Goal: Task Accomplishment & Management: Manage account settings

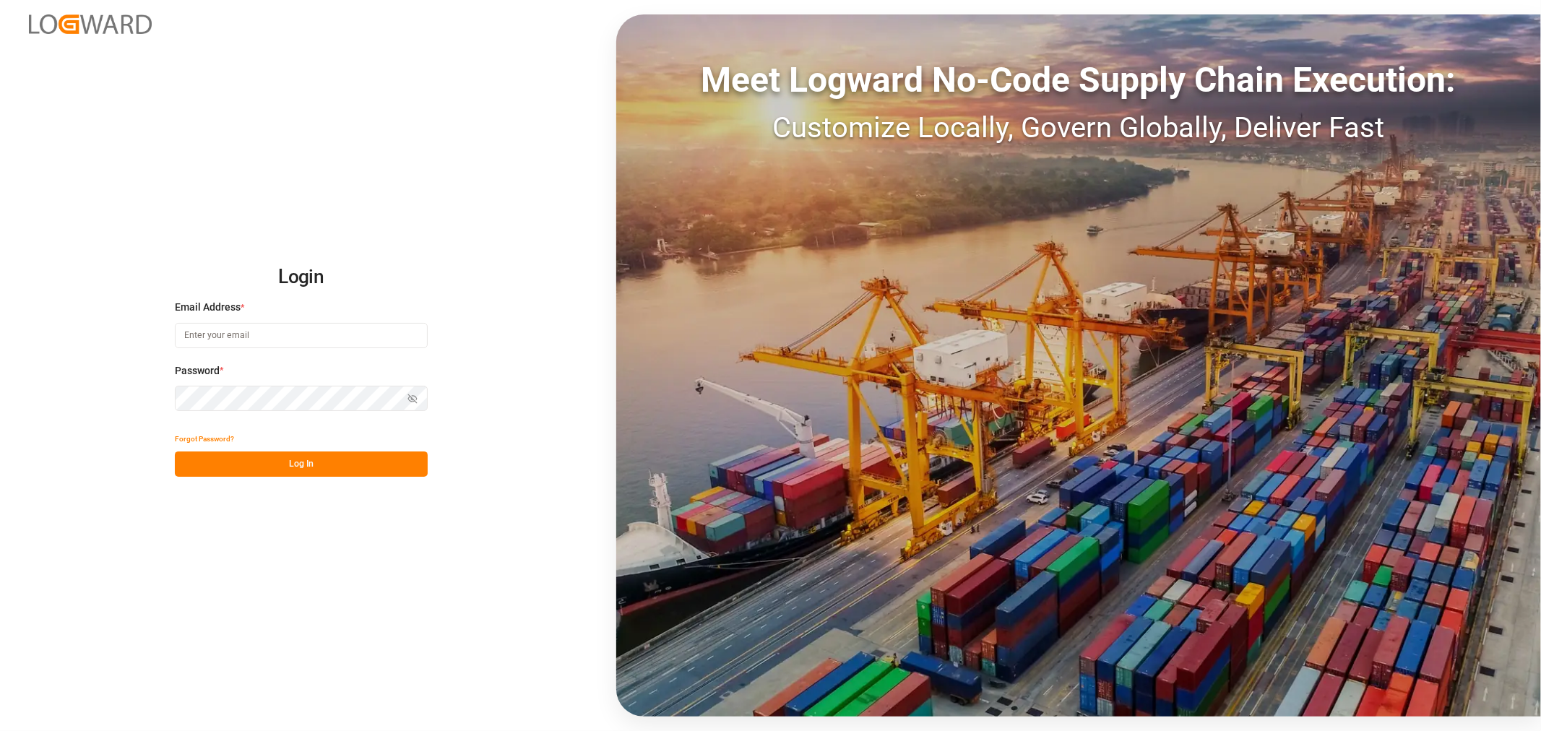
type input "[PERSON_NAME][EMAIL_ADDRESS][PERSON_NAME][DOMAIN_NAME]"
drag, startPoint x: 0, startPoint y: 0, endPoint x: 506, endPoint y: 387, distance: 636.8
click at [506, 387] on div "Login Email Address * [PERSON_NAME][EMAIL_ADDRESS][PERSON_NAME][DOMAIN_NAME] Pa…" at bounding box center [770, 365] width 1541 height 731
click at [299, 464] on button "Log In" at bounding box center [301, 463] width 253 height 25
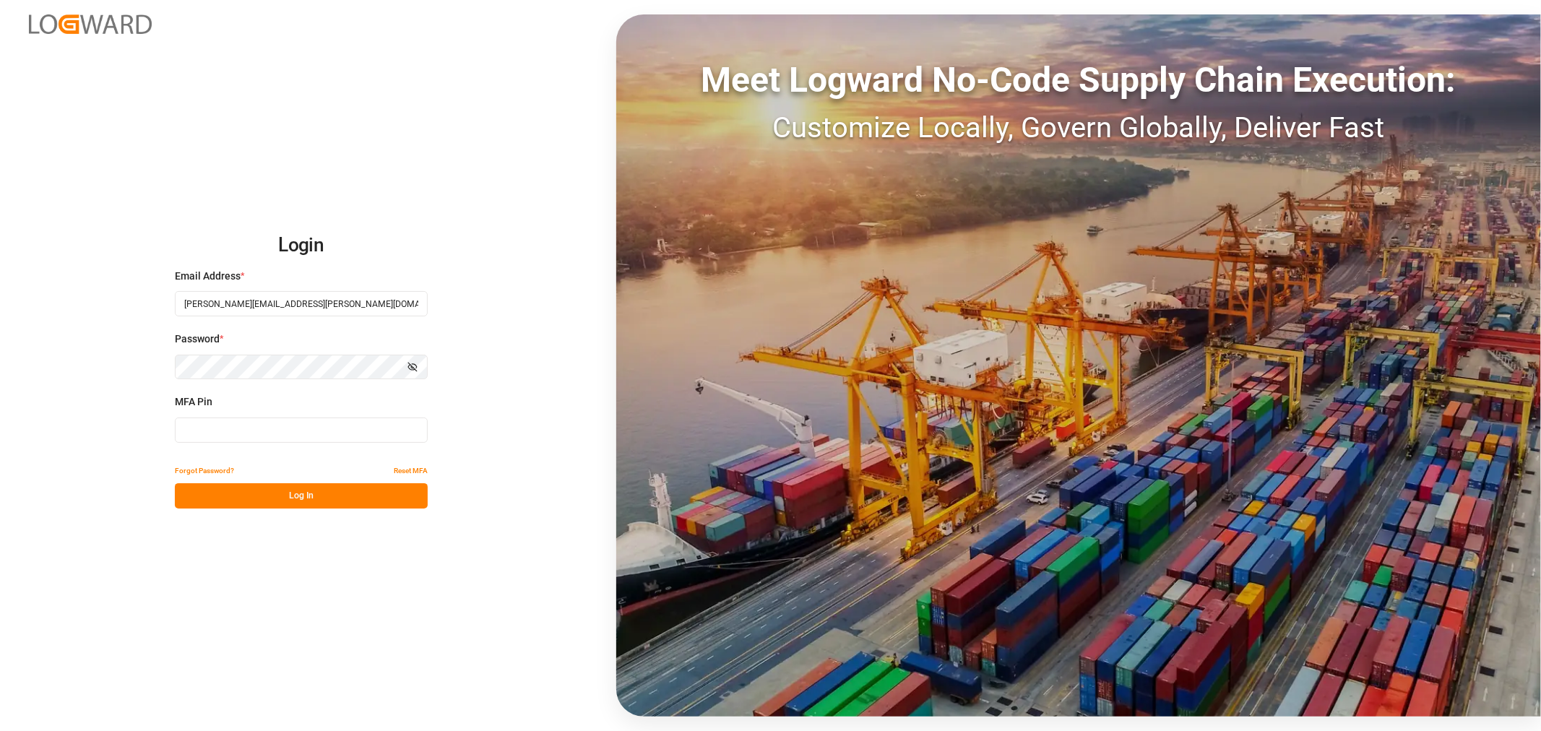
click at [287, 422] on input at bounding box center [301, 429] width 253 height 25
type input "878677"
click at [273, 488] on button "Log In" at bounding box center [301, 495] width 253 height 25
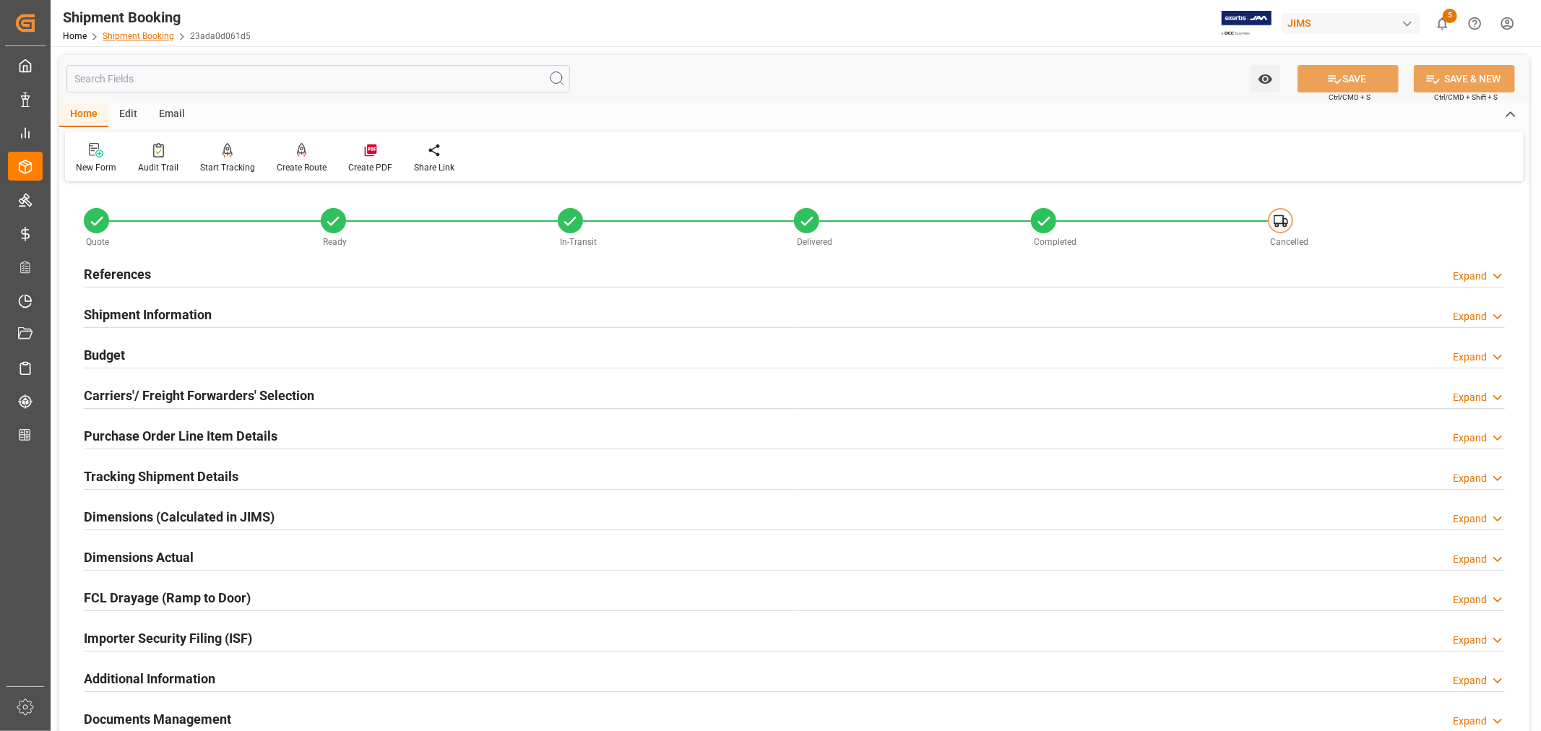
click at [121, 39] on link "Shipment Booking" at bounding box center [139, 36] width 72 height 10
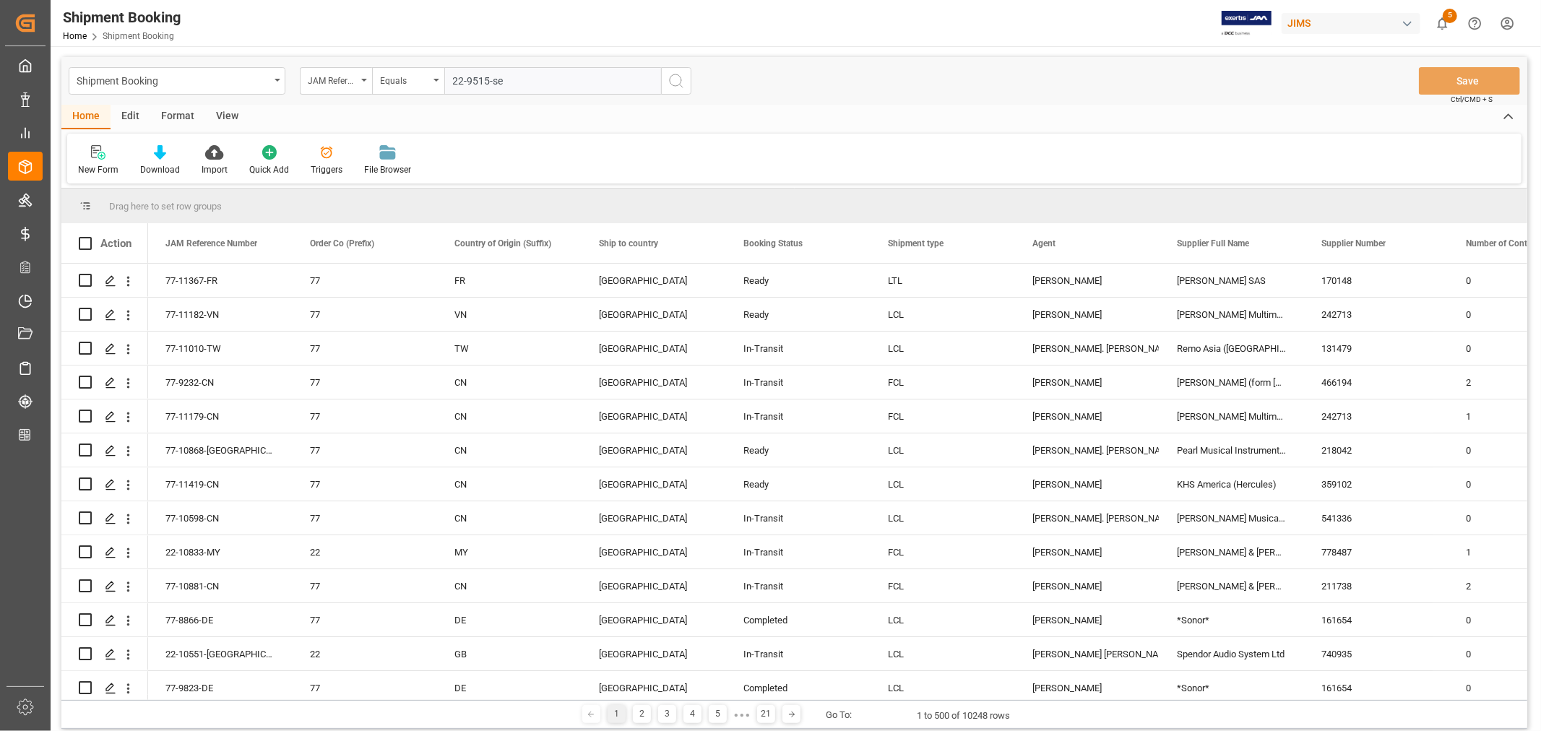
type input "22-9515-se"
click at [677, 76] on icon "search button" at bounding box center [675, 80] width 17 height 17
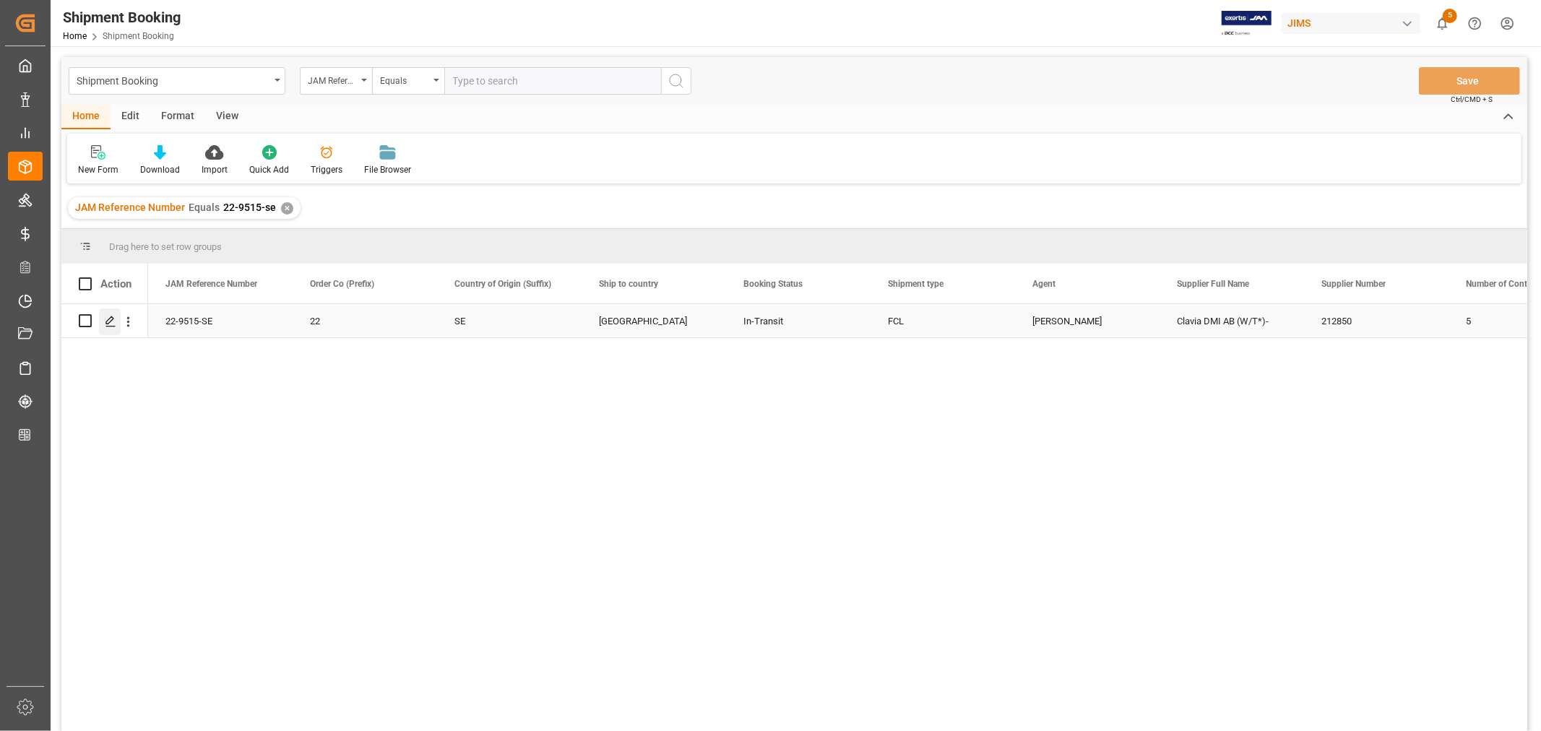
click at [114, 321] on icon "Press SPACE to select this row." at bounding box center [111, 322] width 12 height 12
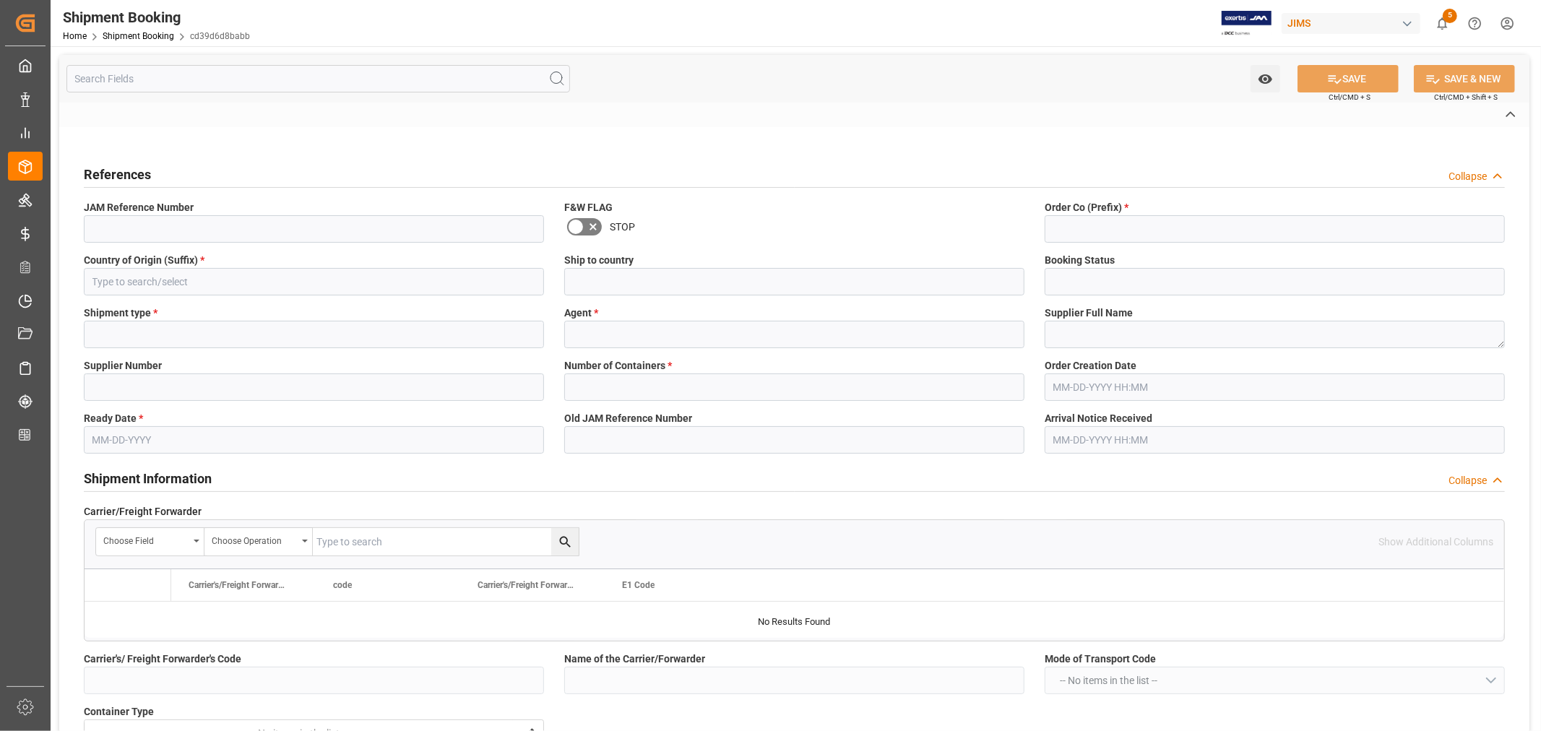
type input "G"
type input "GEODIS"
type input "EXW Hägersten SE"
type input "EU"
type input "S"
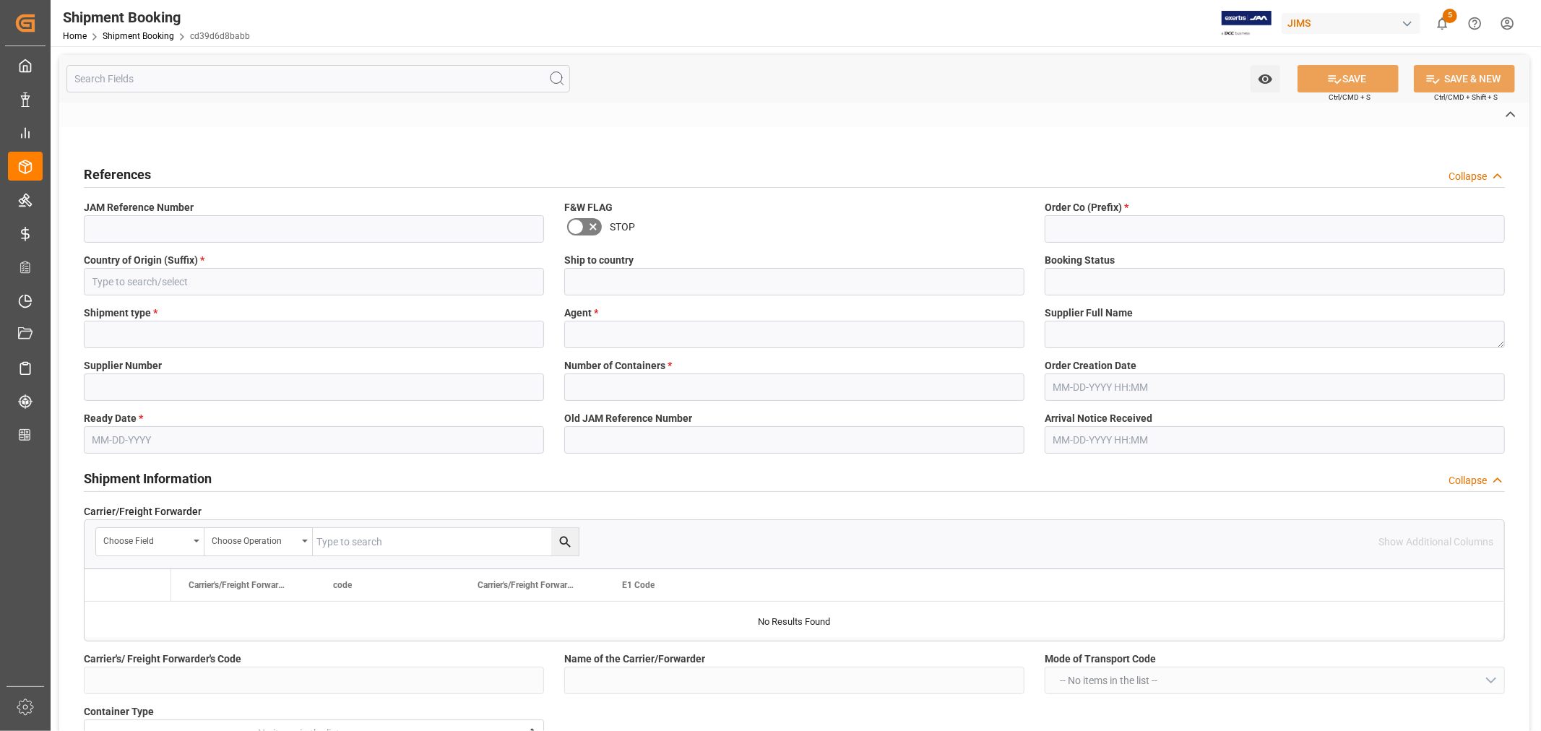
type input "EU-NEUR"
type input "SSTAS022610"
type input "ONEYGOTF10947300"
type input "CCLLSTAS25022610"
type input "41"
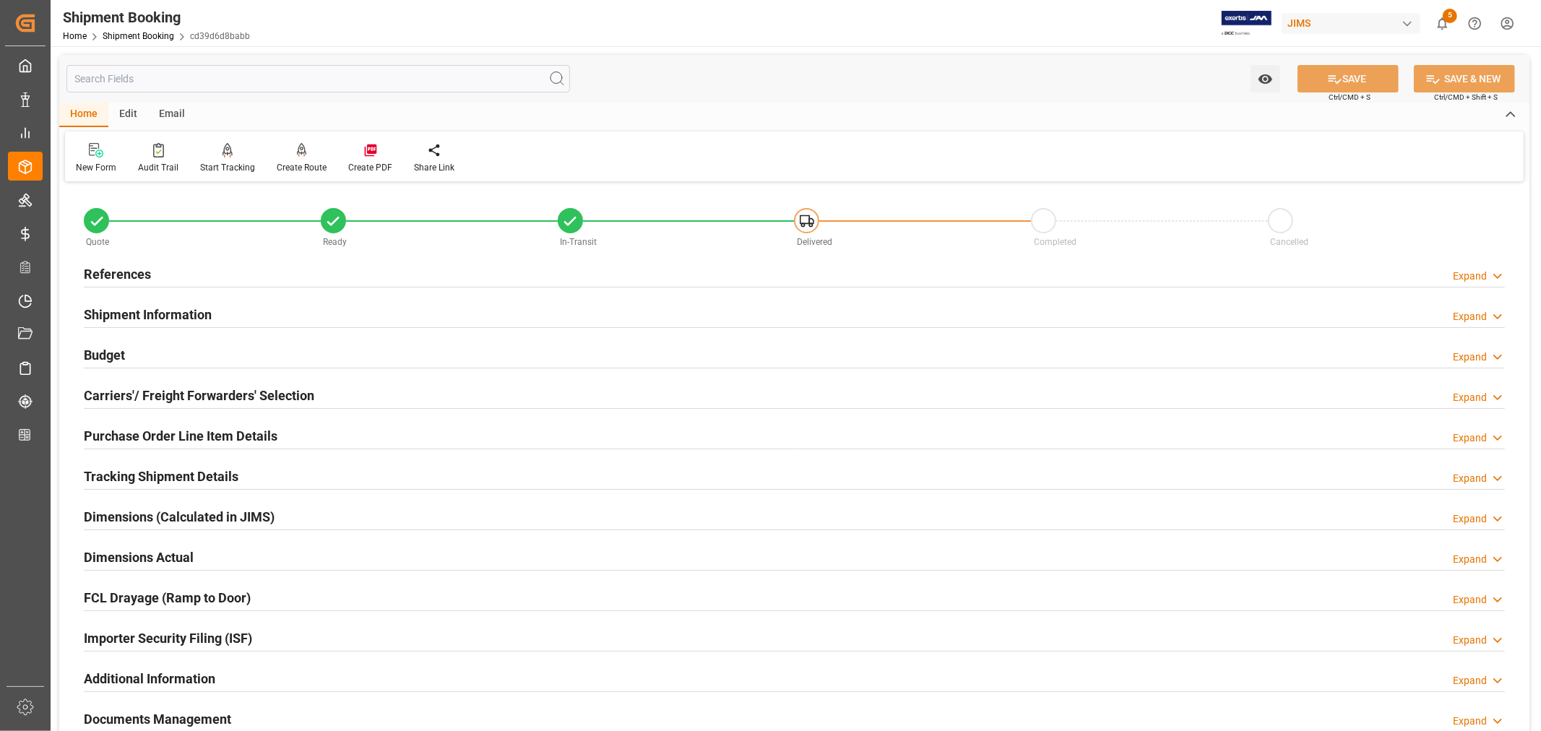
click at [123, 311] on h2 "Shipment Information" at bounding box center [148, 315] width 128 height 20
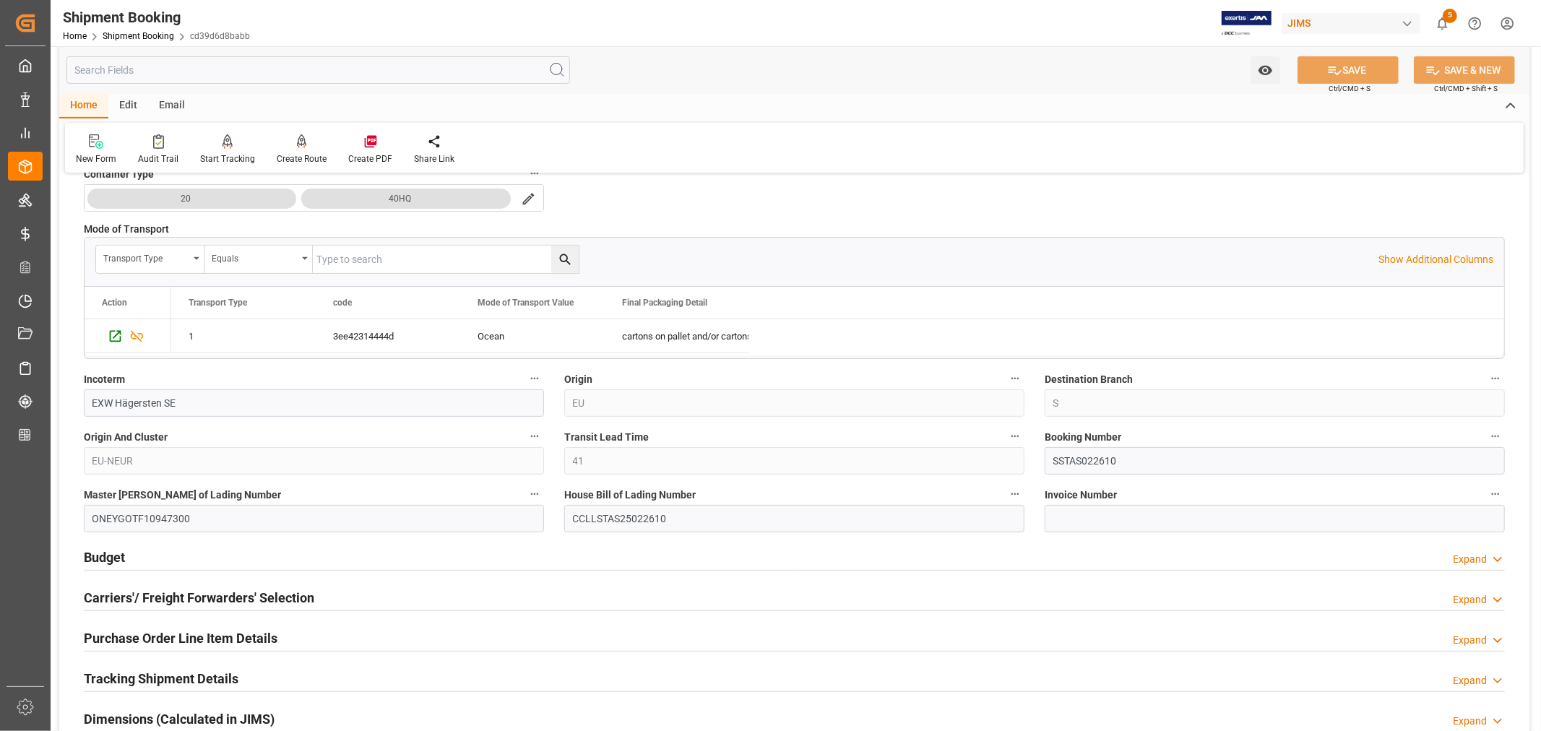
scroll to position [401, 0]
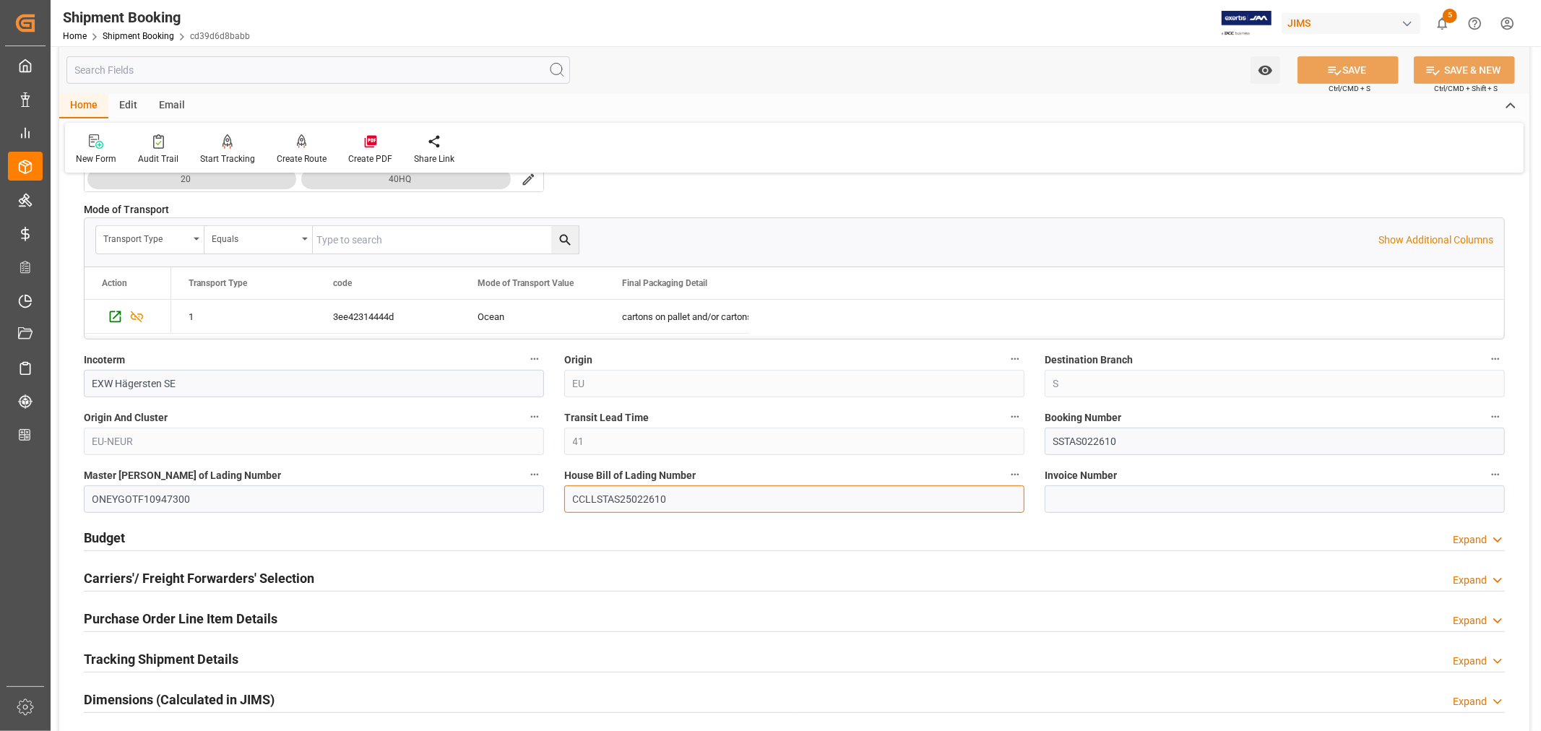
click at [603, 503] on input "CCLLSTAS25022610" at bounding box center [794, 498] width 460 height 27
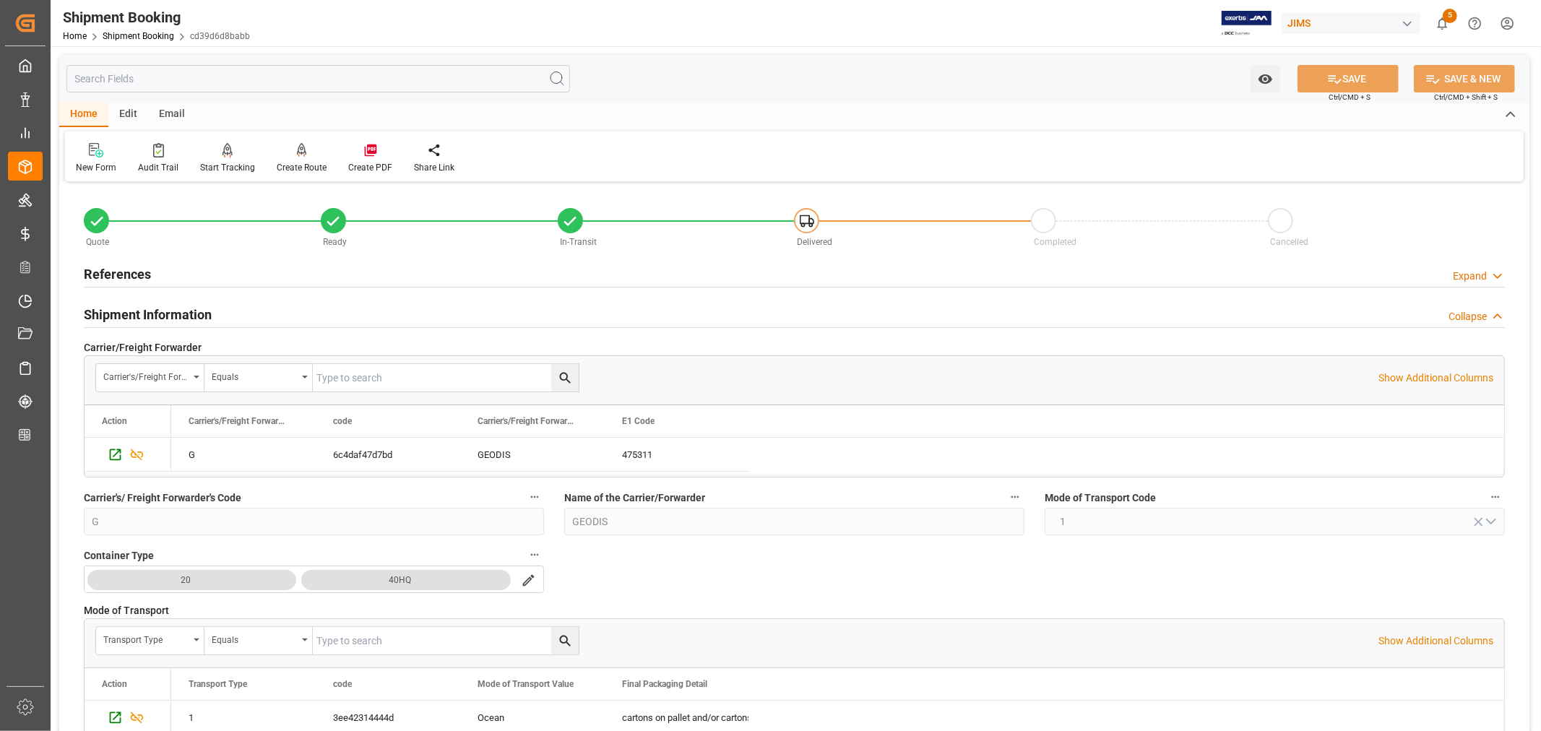
click at [141, 272] on h2 "References" at bounding box center [117, 274] width 67 height 20
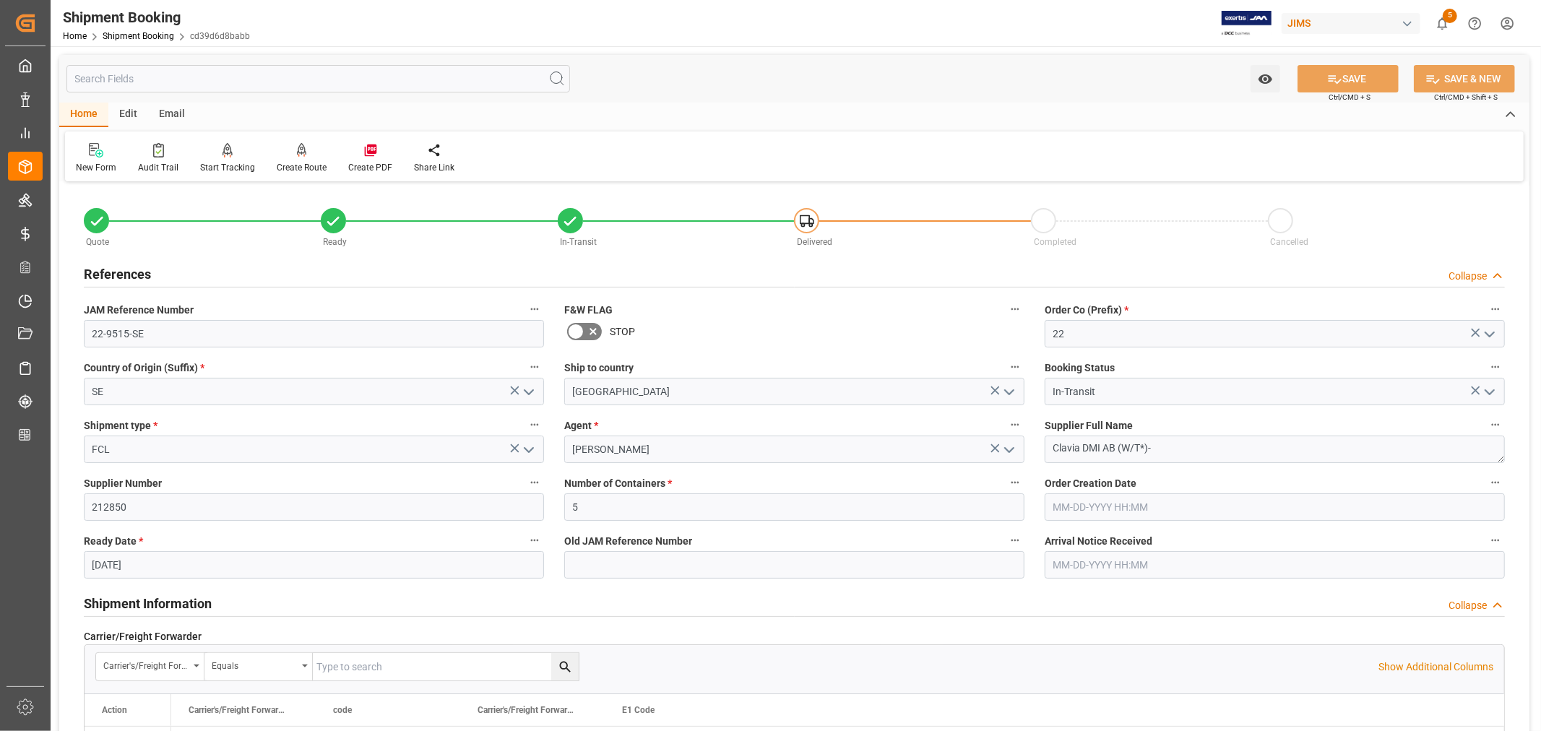
click at [133, 274] on h2 "References" at bounding box center [117, 274] width 67 height 20
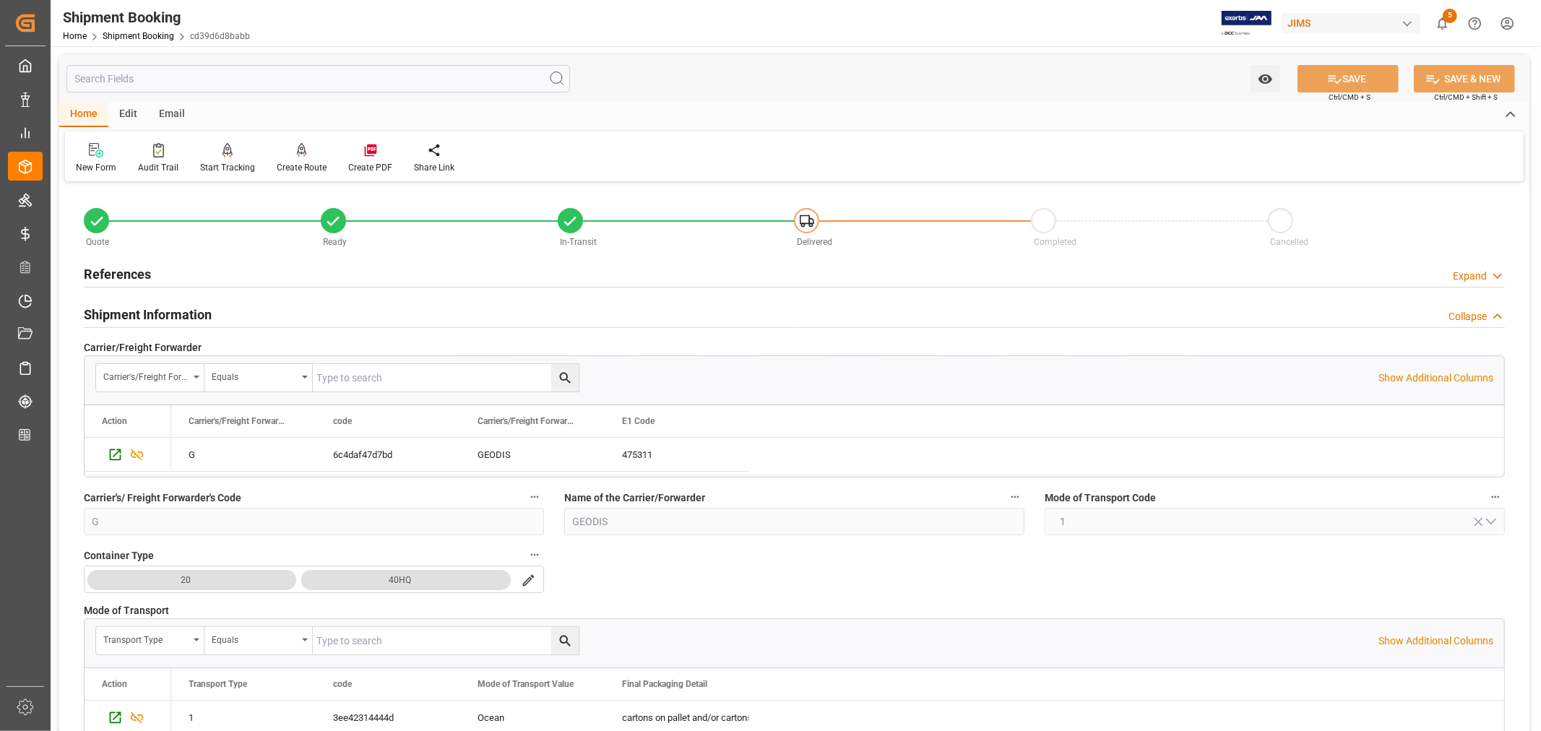
click at [173, 314] on h2 "Shipment Information" at bounding box center [148, 315] width 128 height 20
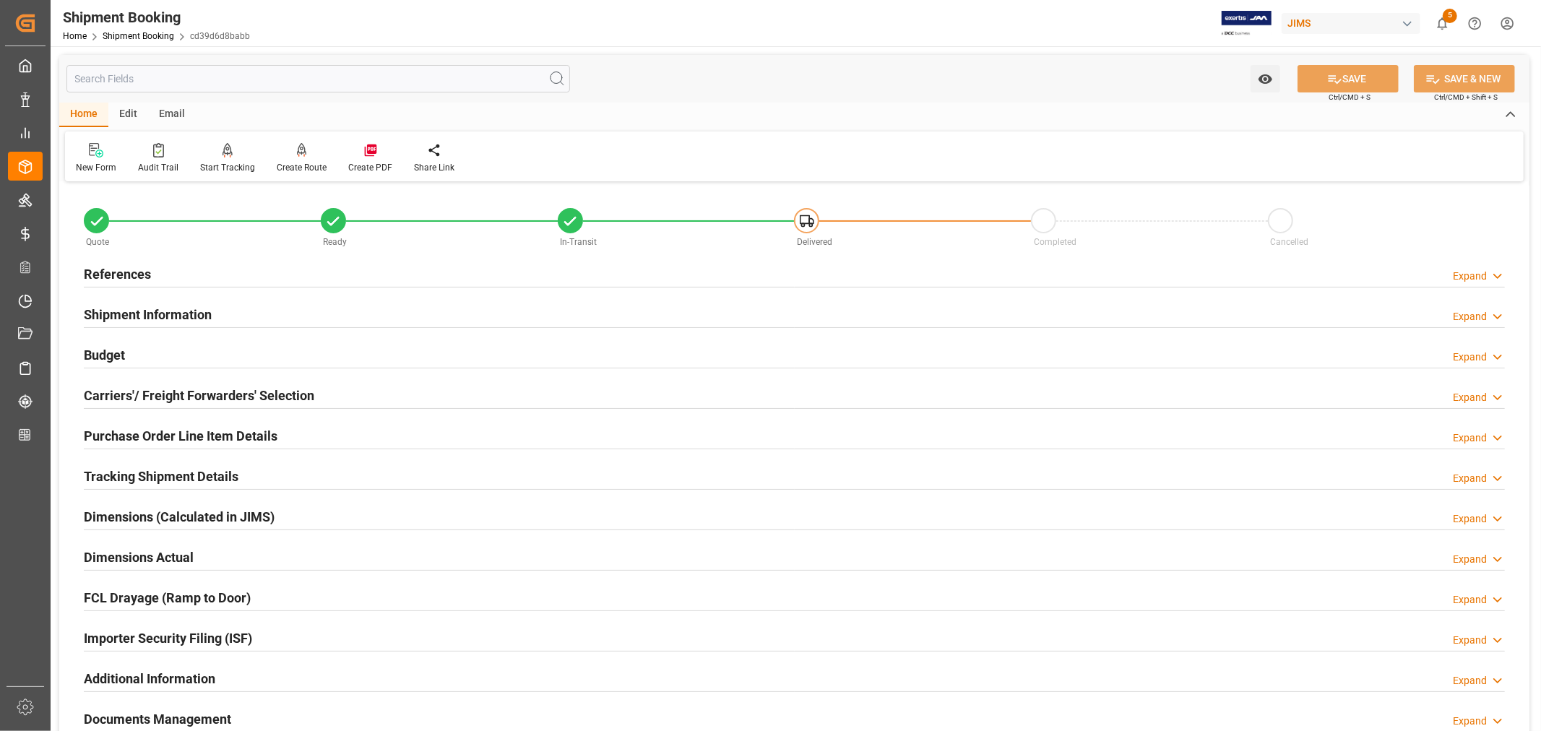
click at [131, 469] on h2 "Tracking Shipment Details" at bounding box center [161, 477] width 155 height 20
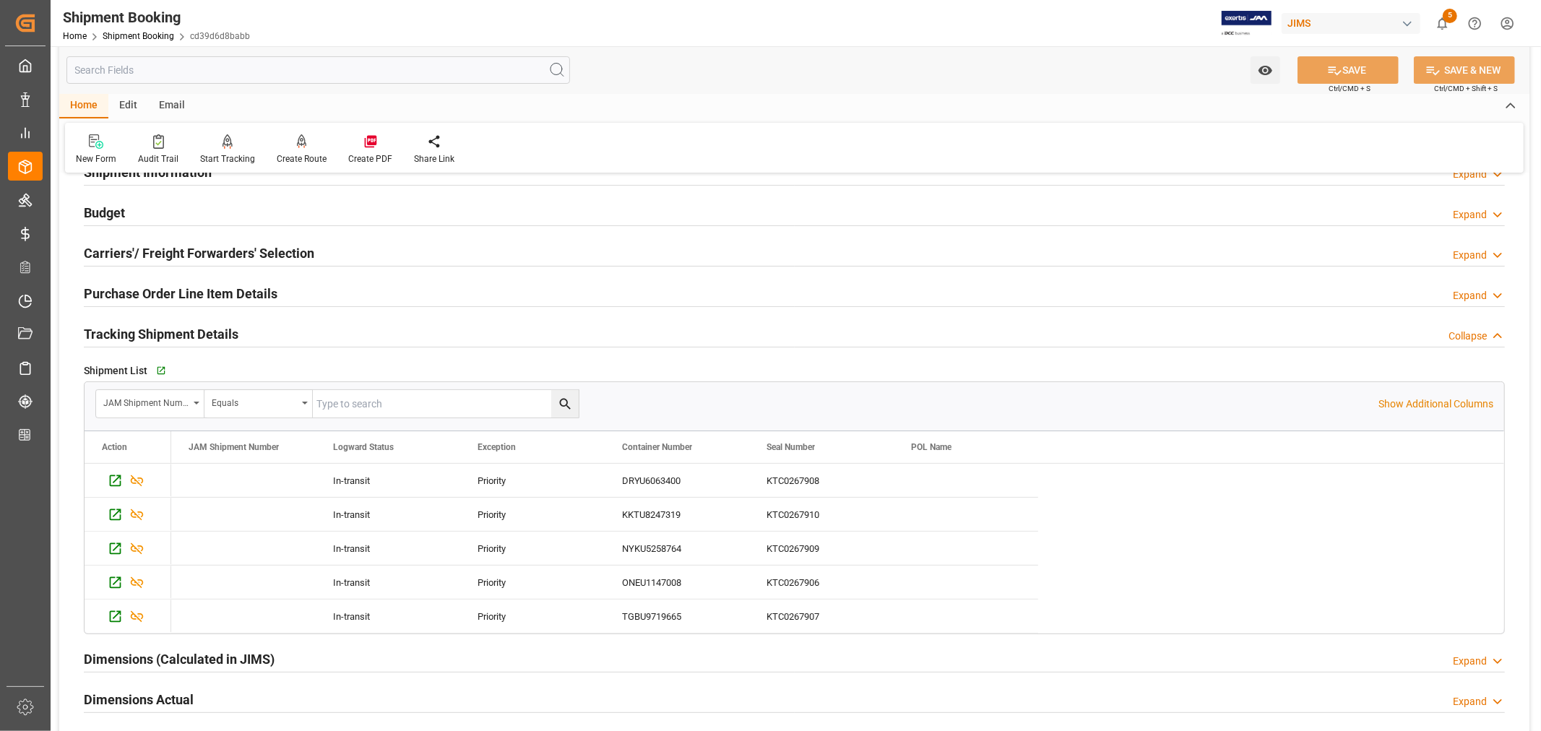
scroll to position [160, 0]
